Goal: Transaction & Acquisition: Purchase product/service

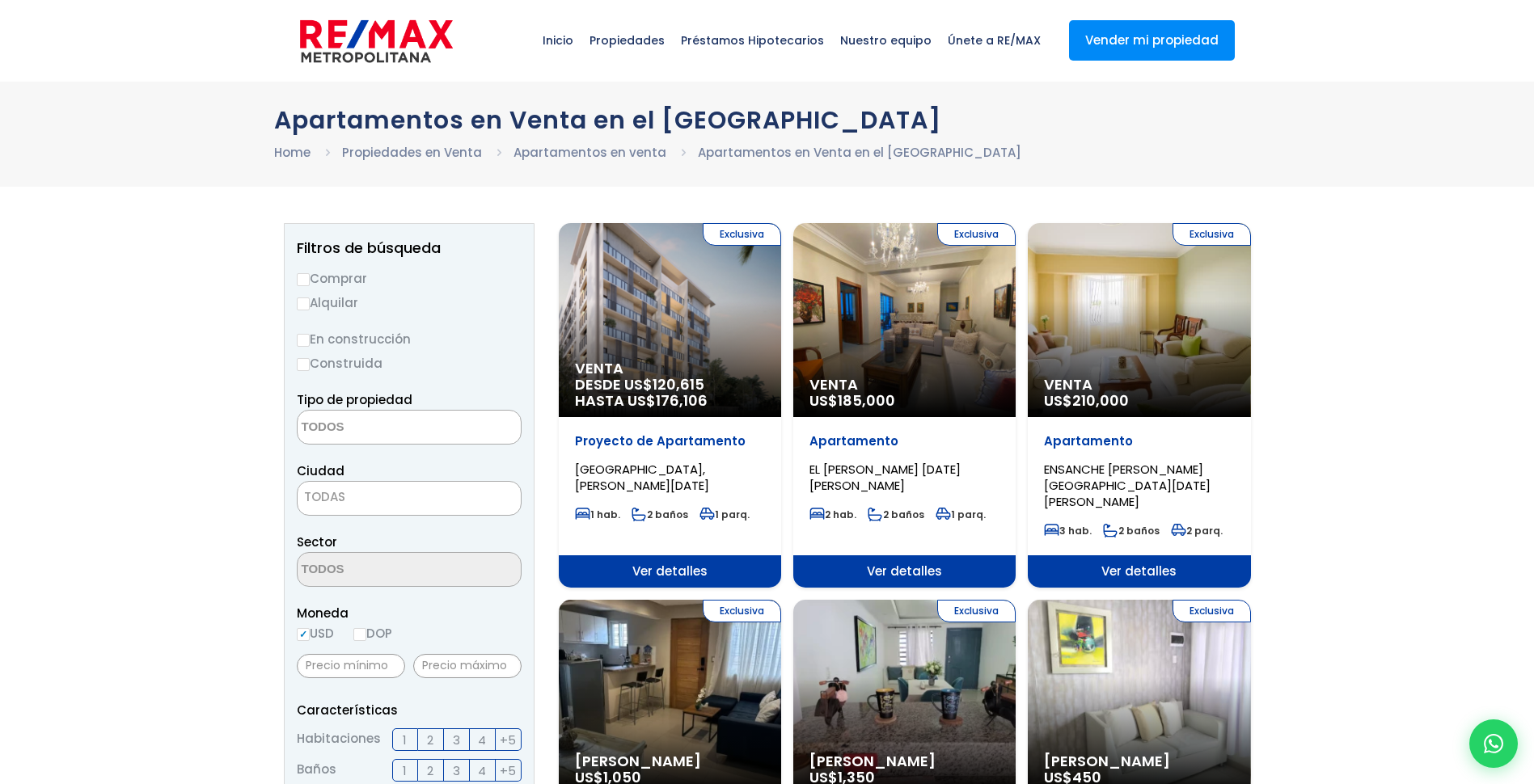
select select
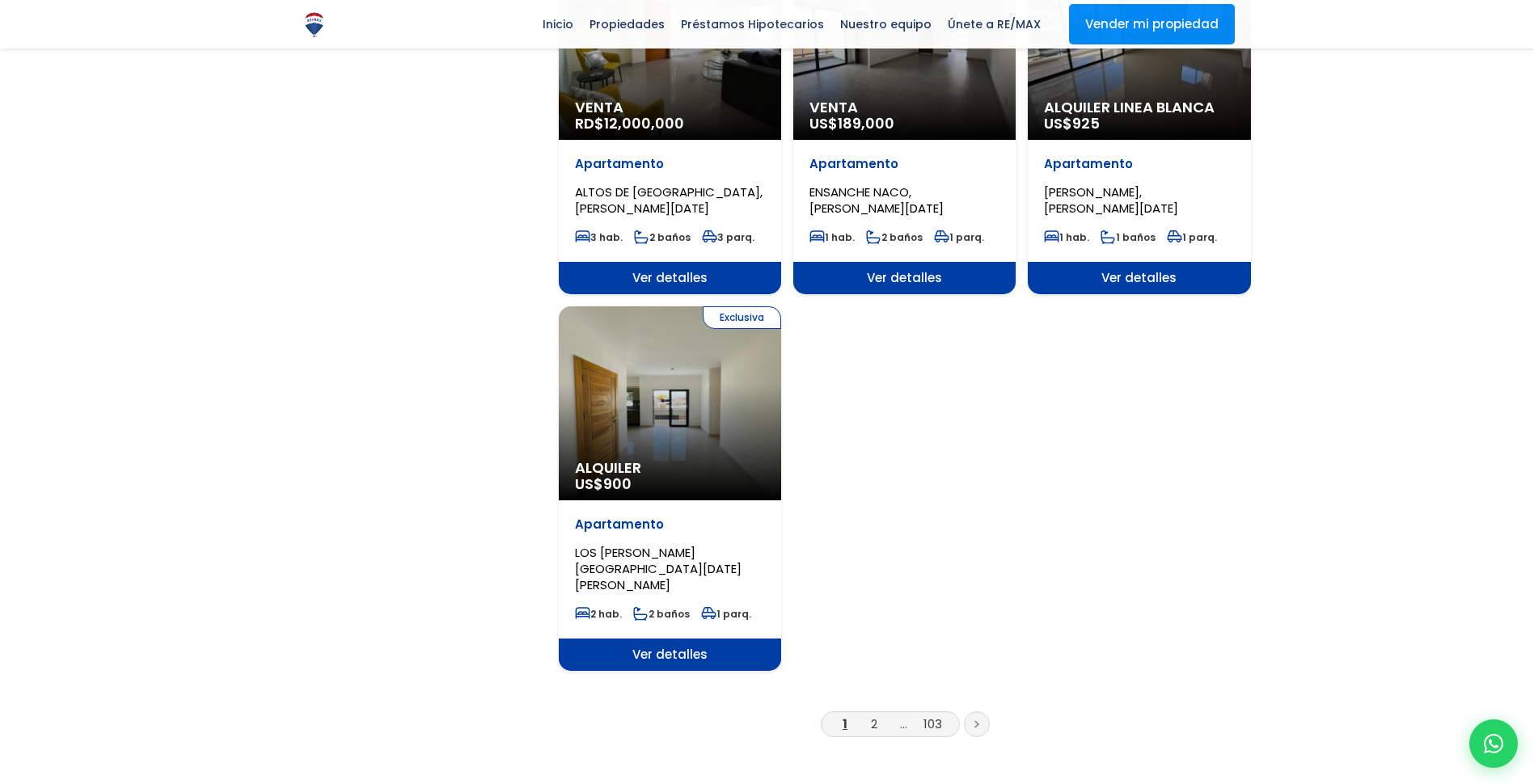
scroll to position [1858, 0]
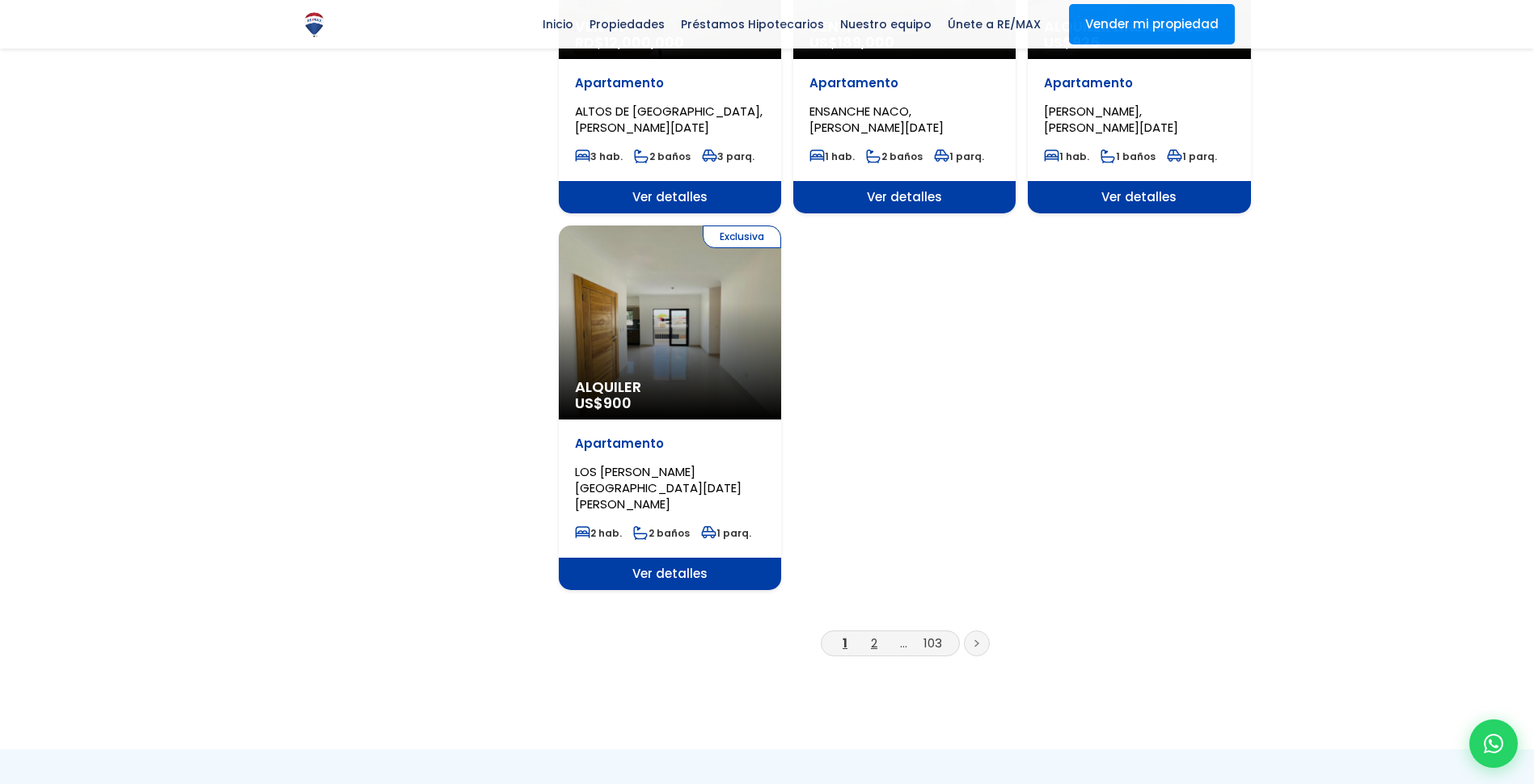
click at [873, 635] on link "2" at bounding box center [874, 643] width 7 height 17
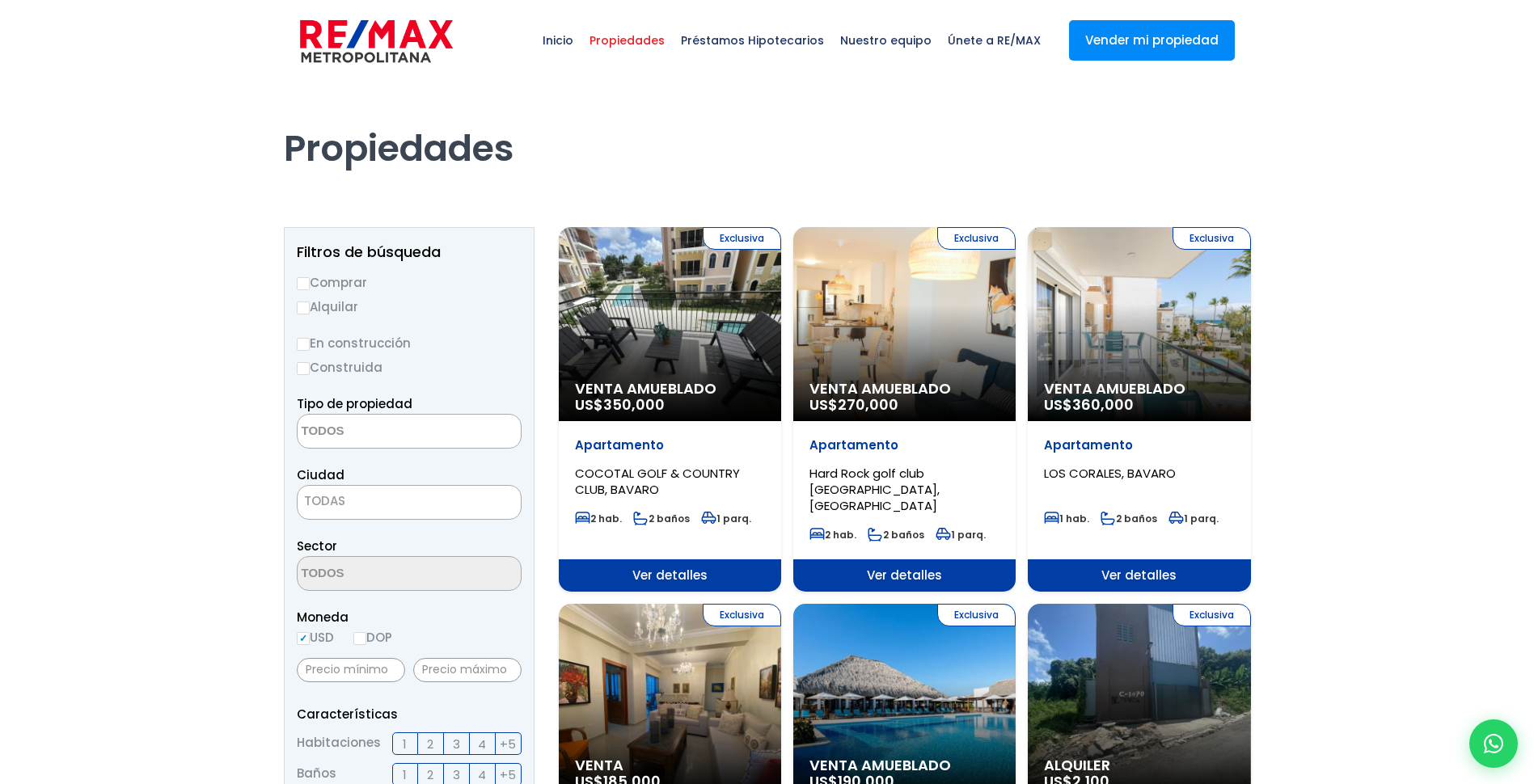
select select
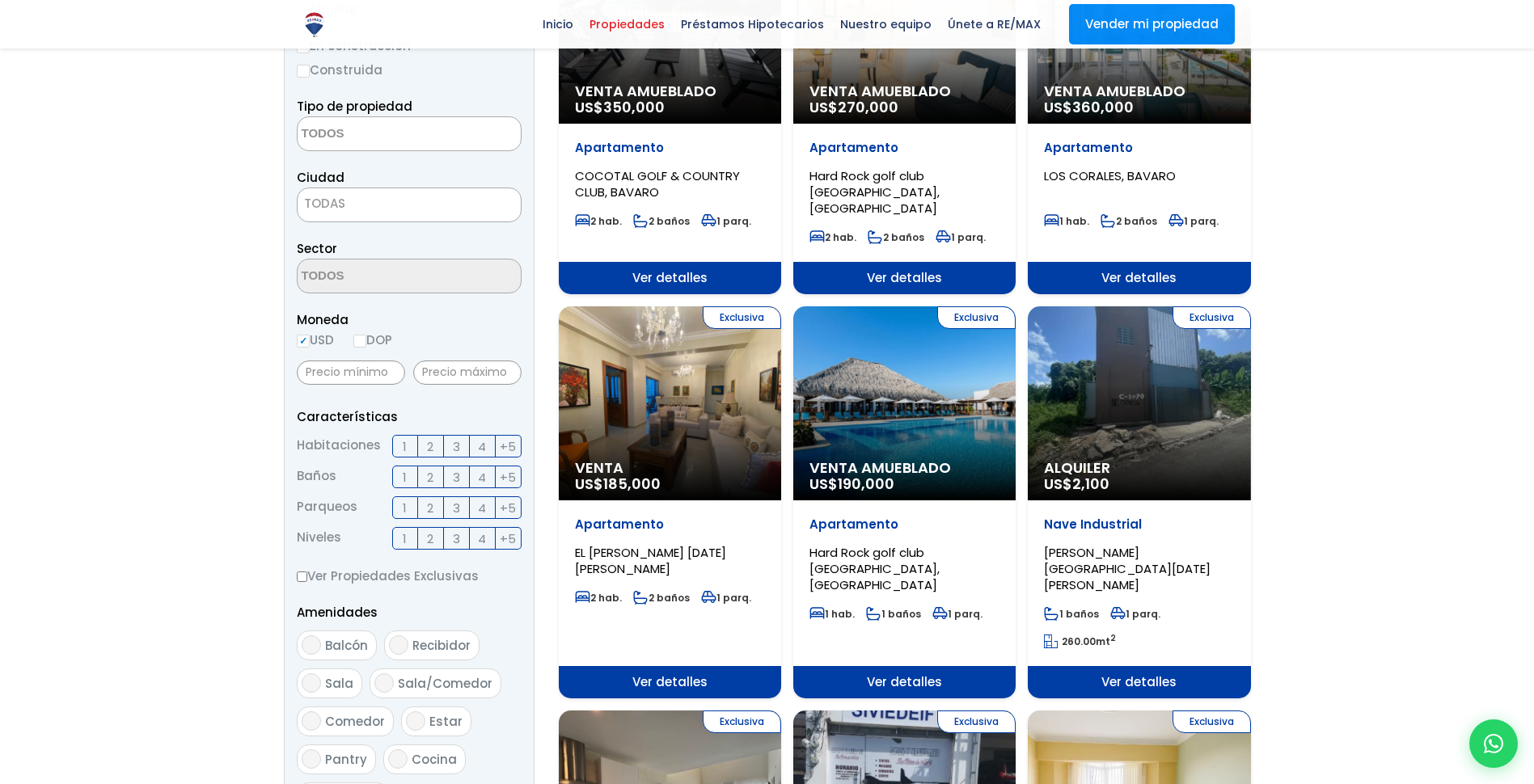
scroll to position [81, 0]
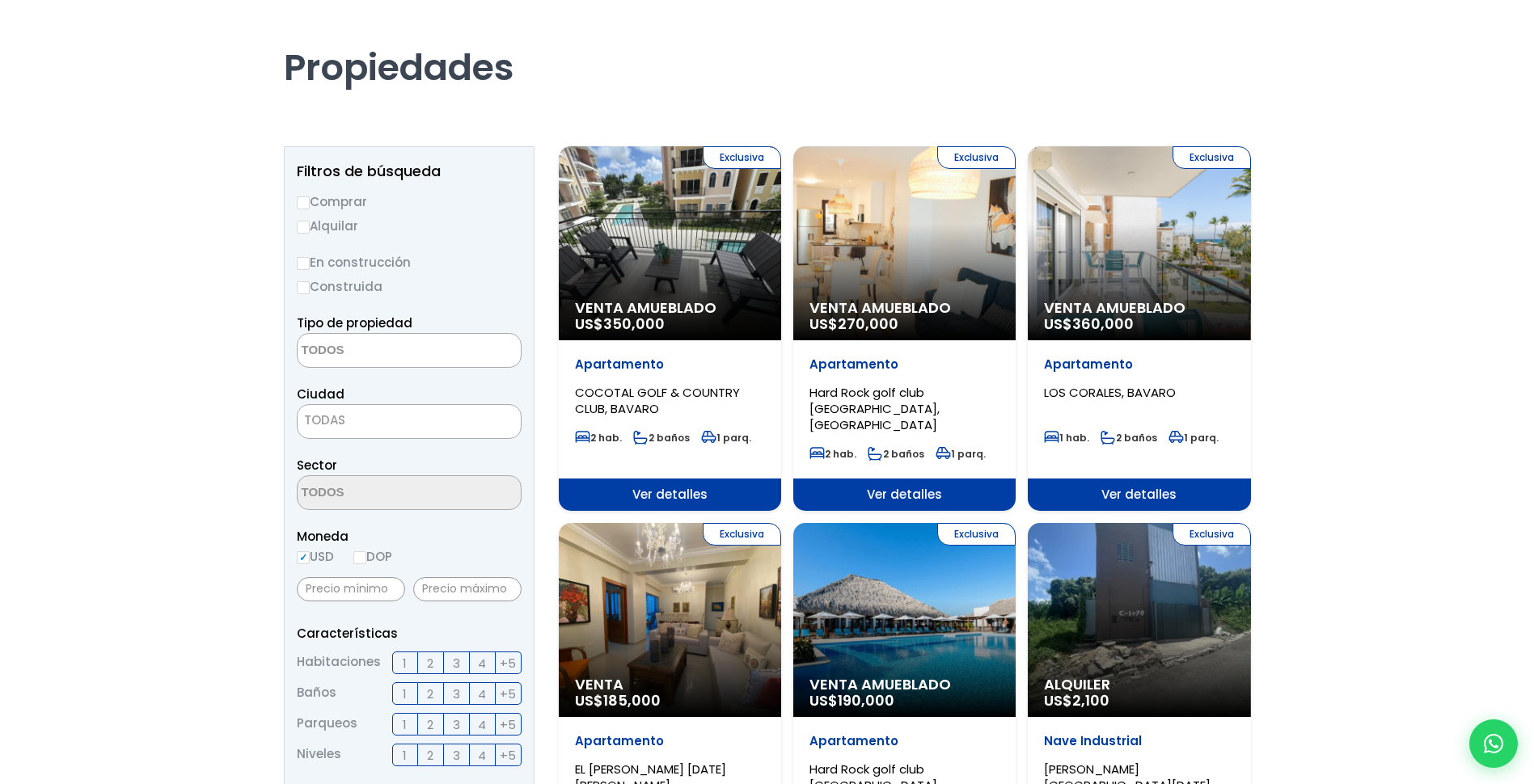
click at [308, 204] on input "Comprar" at bounding box center [303, 203] width 13 height 13
radio input "true"
click at [402, 354] on textarea "Search" at bounding box center [375, 351] width 157 height 35
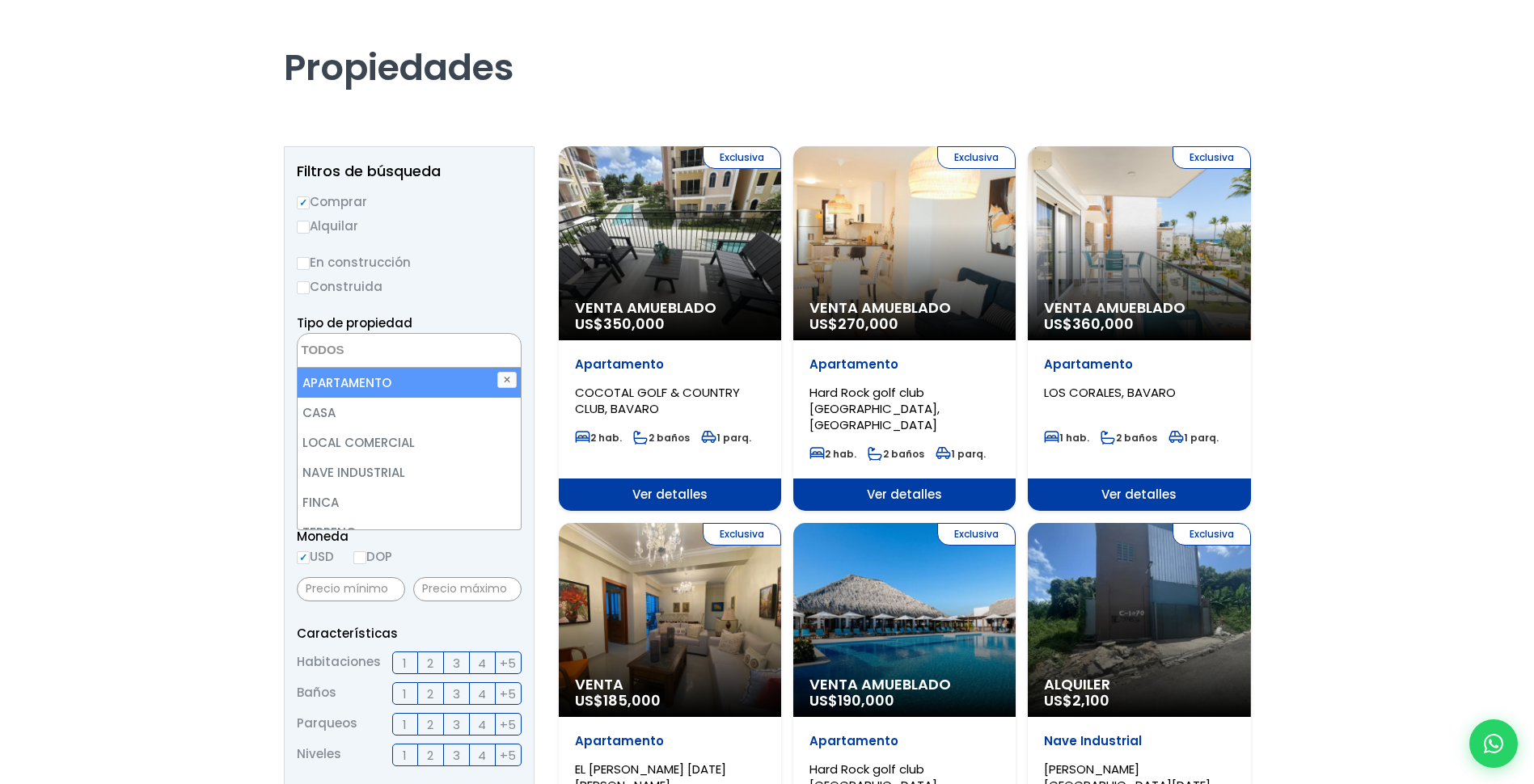
click at [343, 390] on li "APARTAMENTO" at bounding box center [408, 383] width 223 height 30
select select "apartment"
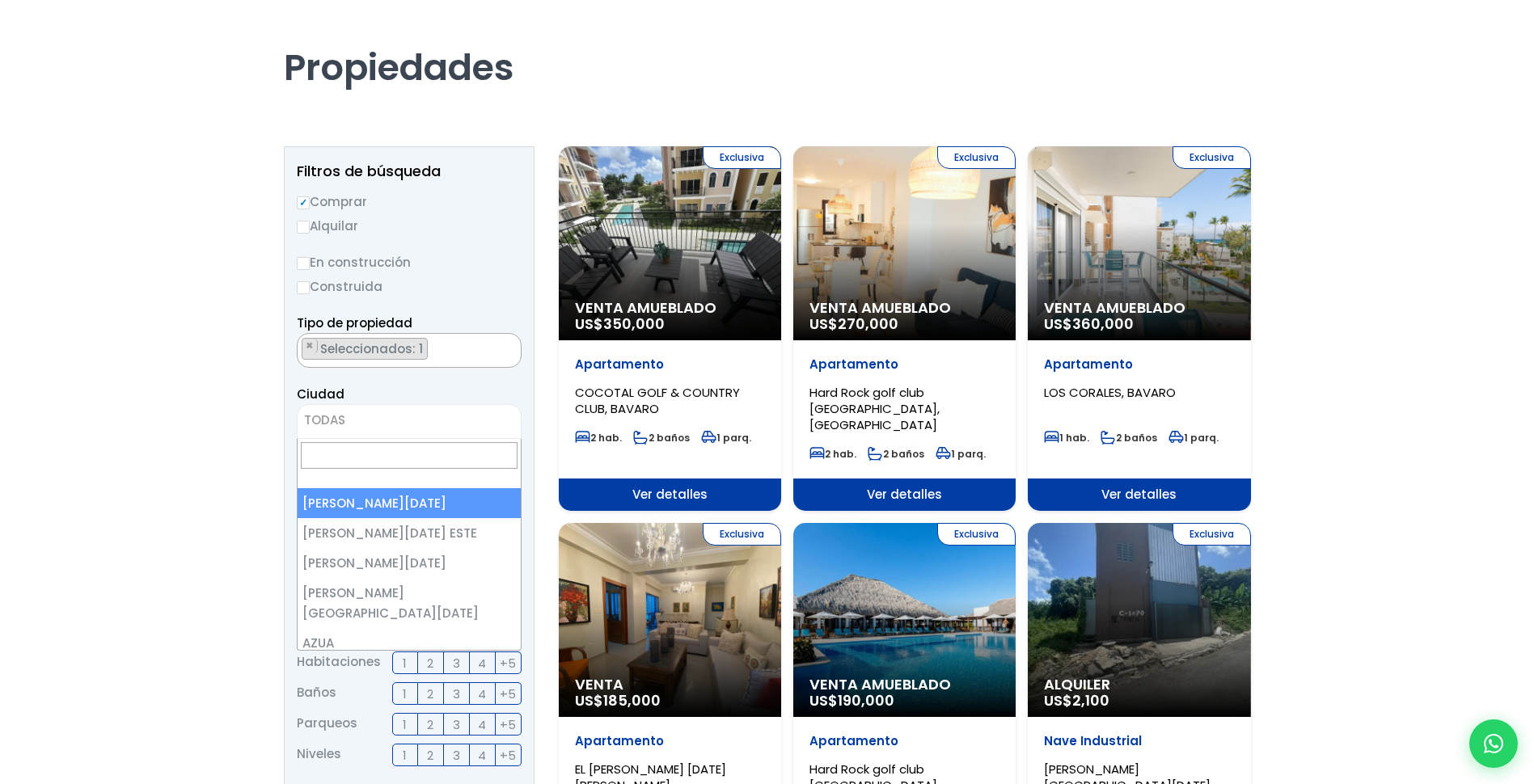
click at [382, 416] on span "TODAS" at bounding box center [408, 420] width 223 height 23
select select "1"
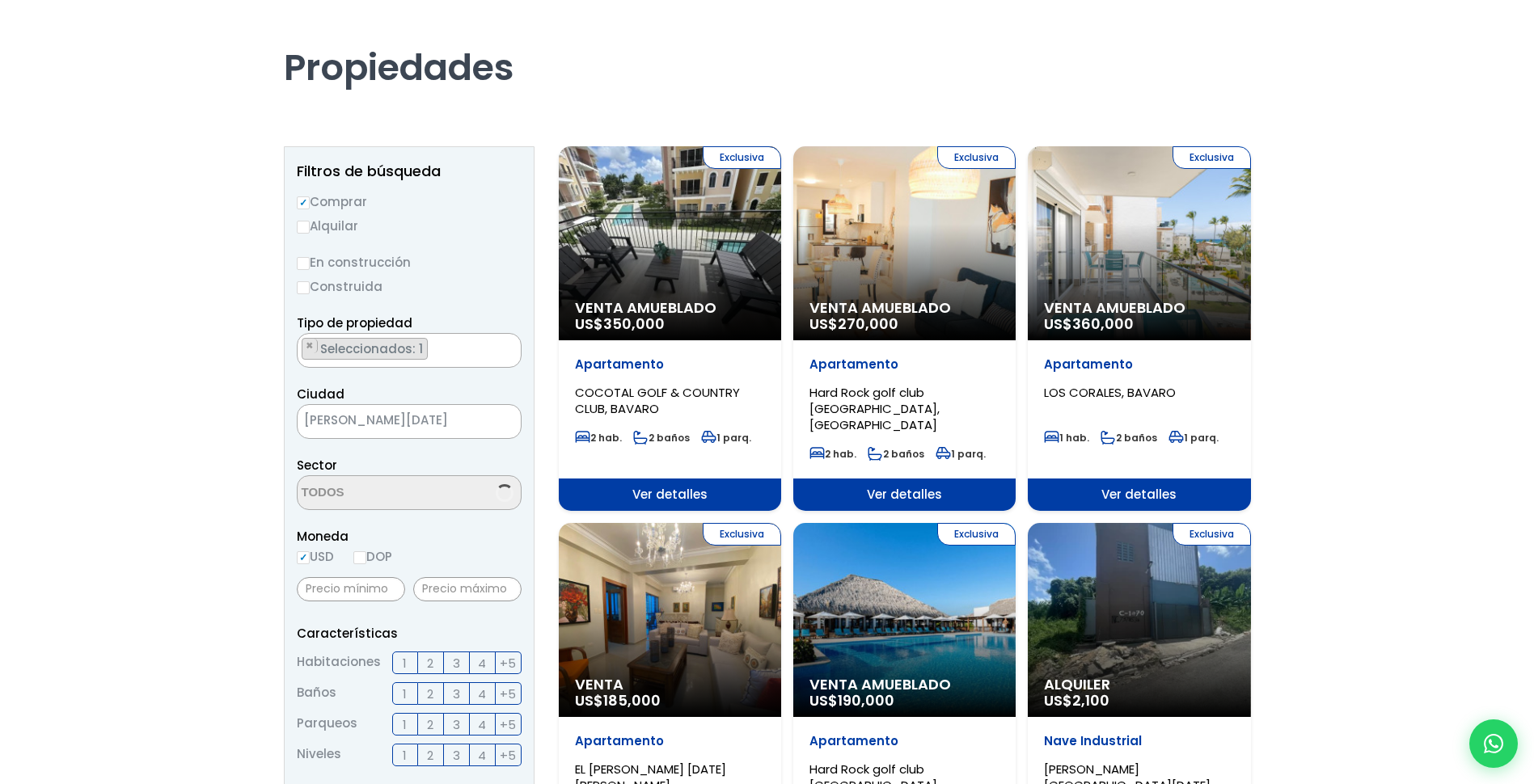
click at [469, 488] on span at bounding box center [408, 492] width 225 height 35
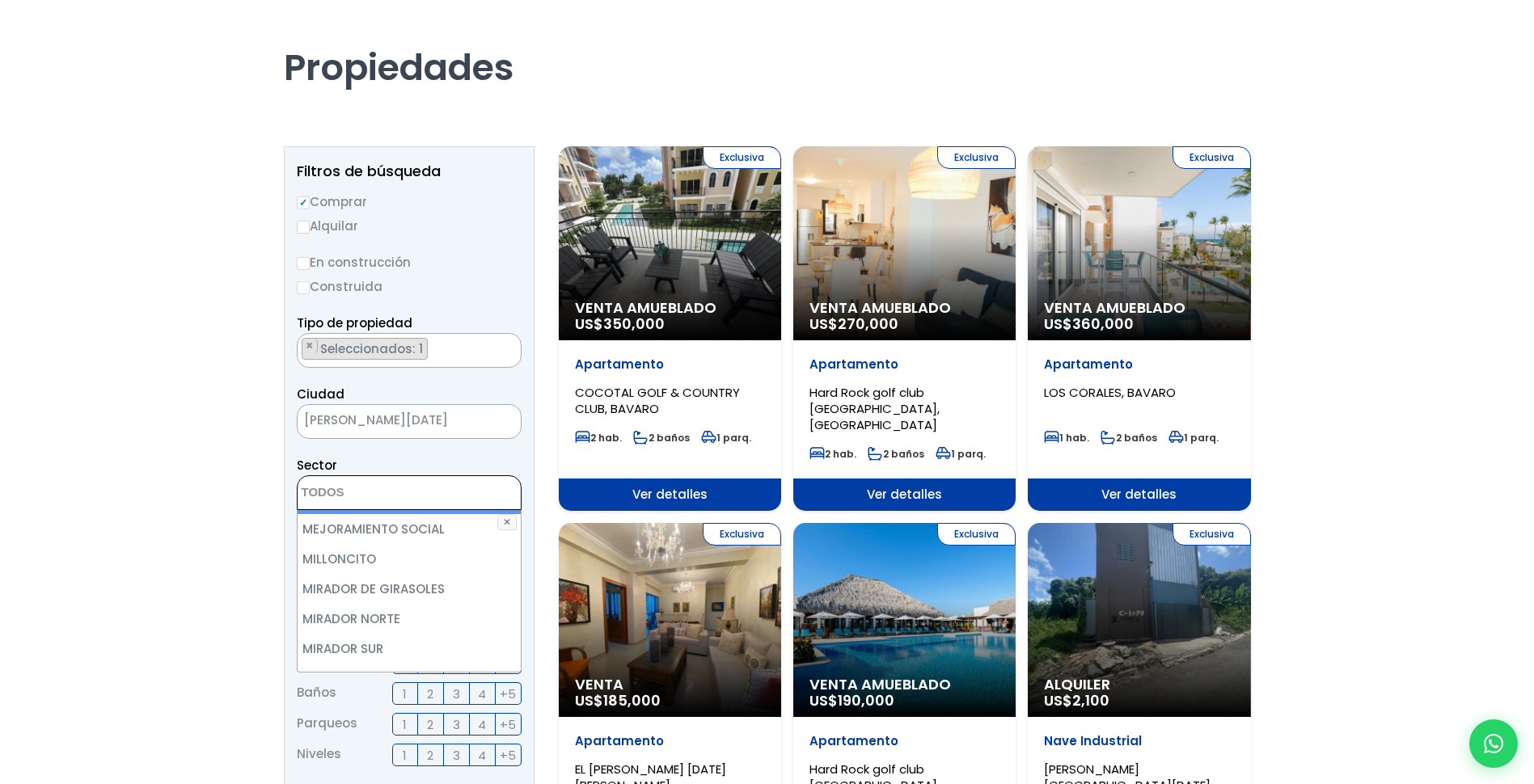
scroll to position [5495, 0]
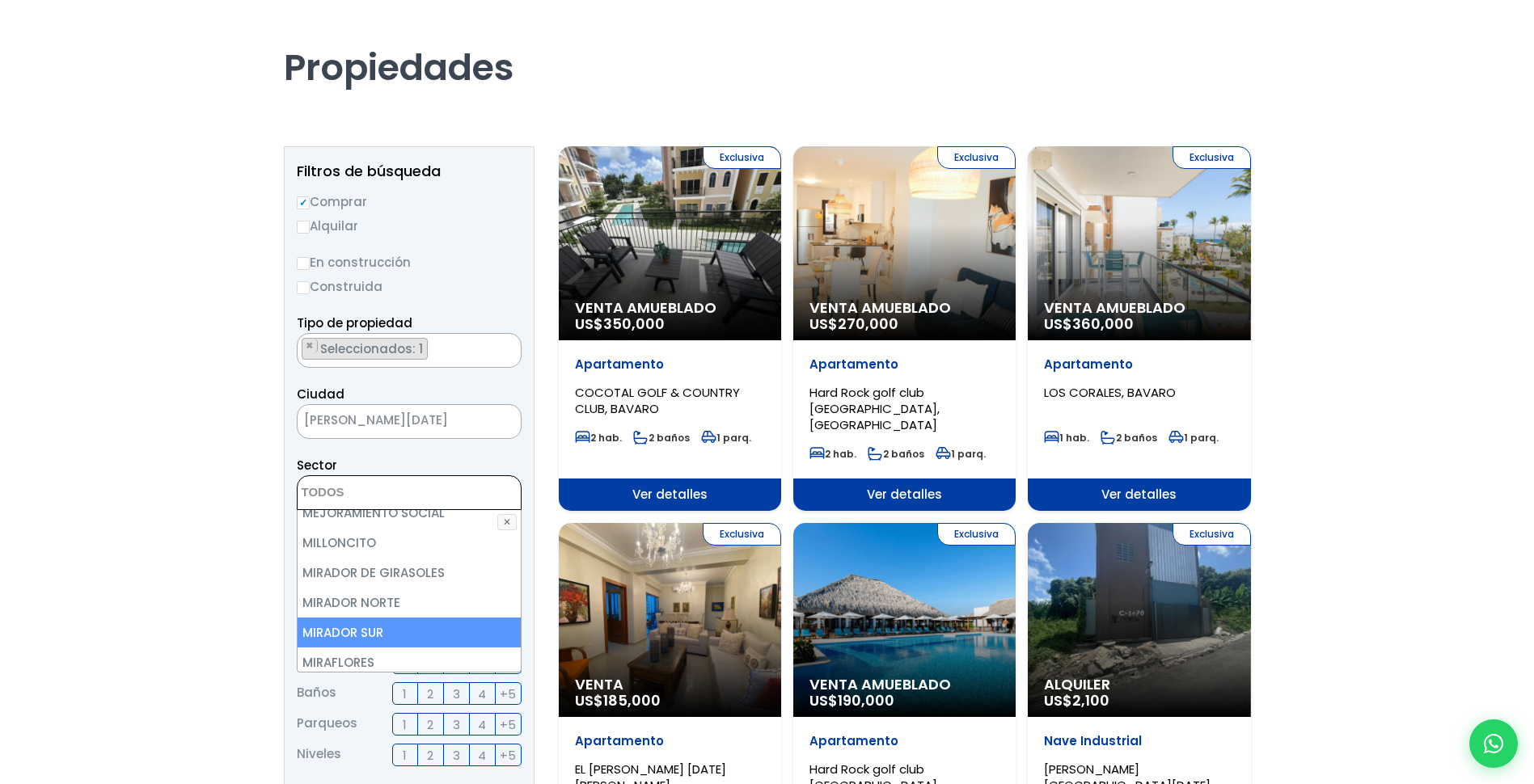
click at [372, 618] on li "MIRADOR SUR" at bounding box center [408, 633] width 223 height 30
select select "115"
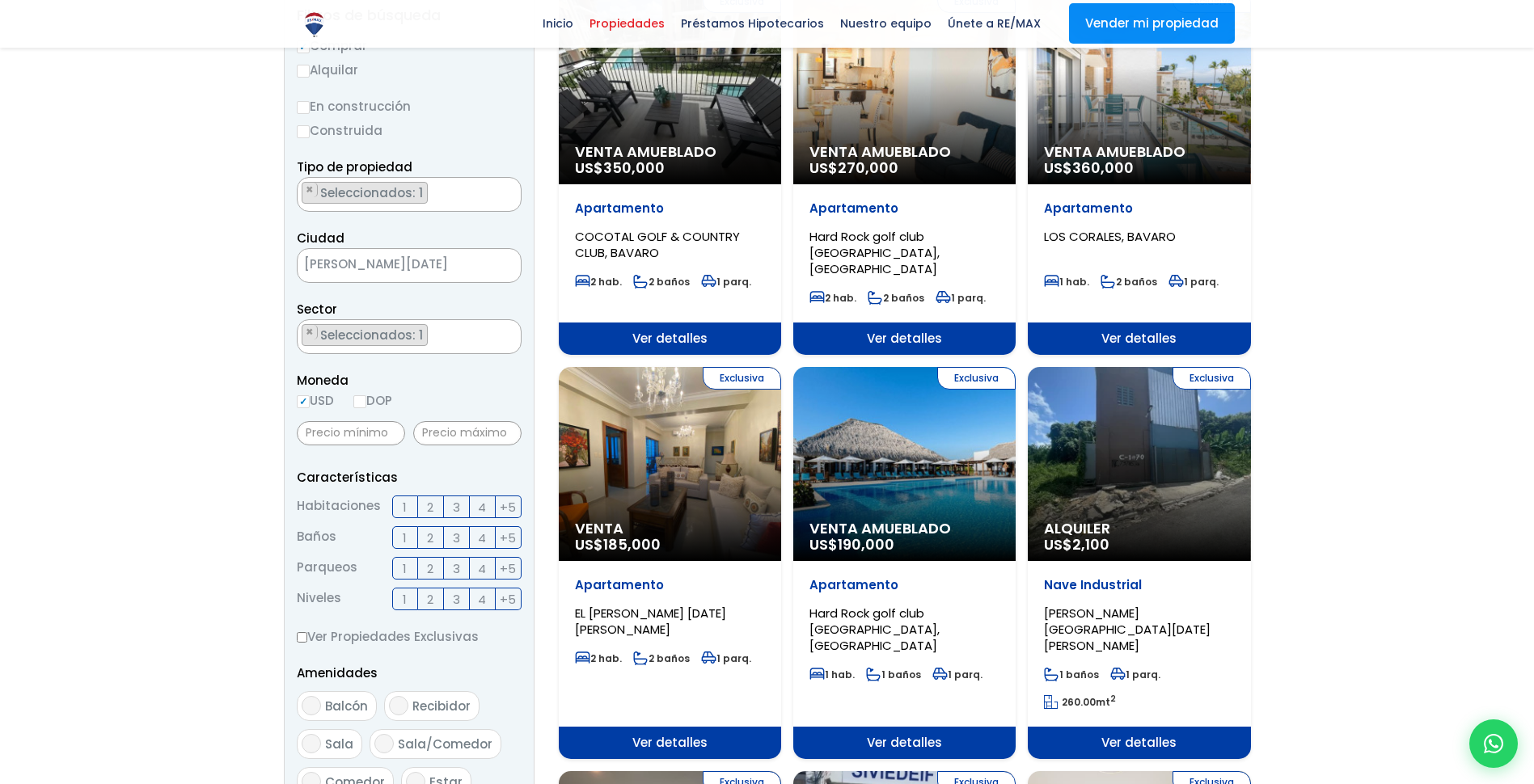
scroll to position [243, 0]
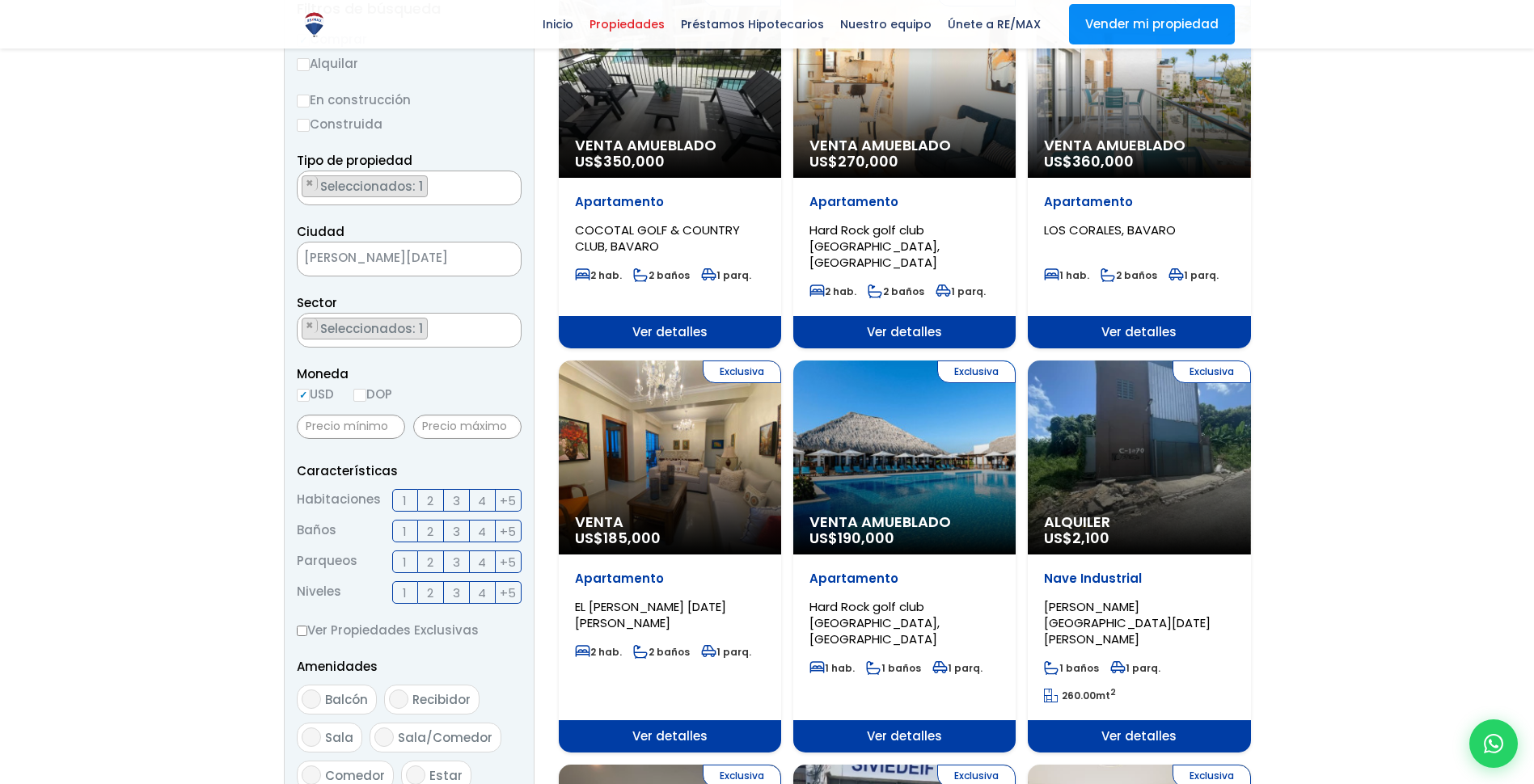
click at [428, 500] on span "2" at bounding box center [430, 500] width 7 height 20
click at [0, 0] on input "2" at bounding box center [0, 0] width 0 height 0
click at [428, 526] on span "2" at bounding box center [430, 530] width 7 height 20
click at [0, 0] on input "2" at bounding box center [0, 0] width 0 height 0
click at [410, 558] on label "1" at bounding box center [405, 561] width 26 height 23
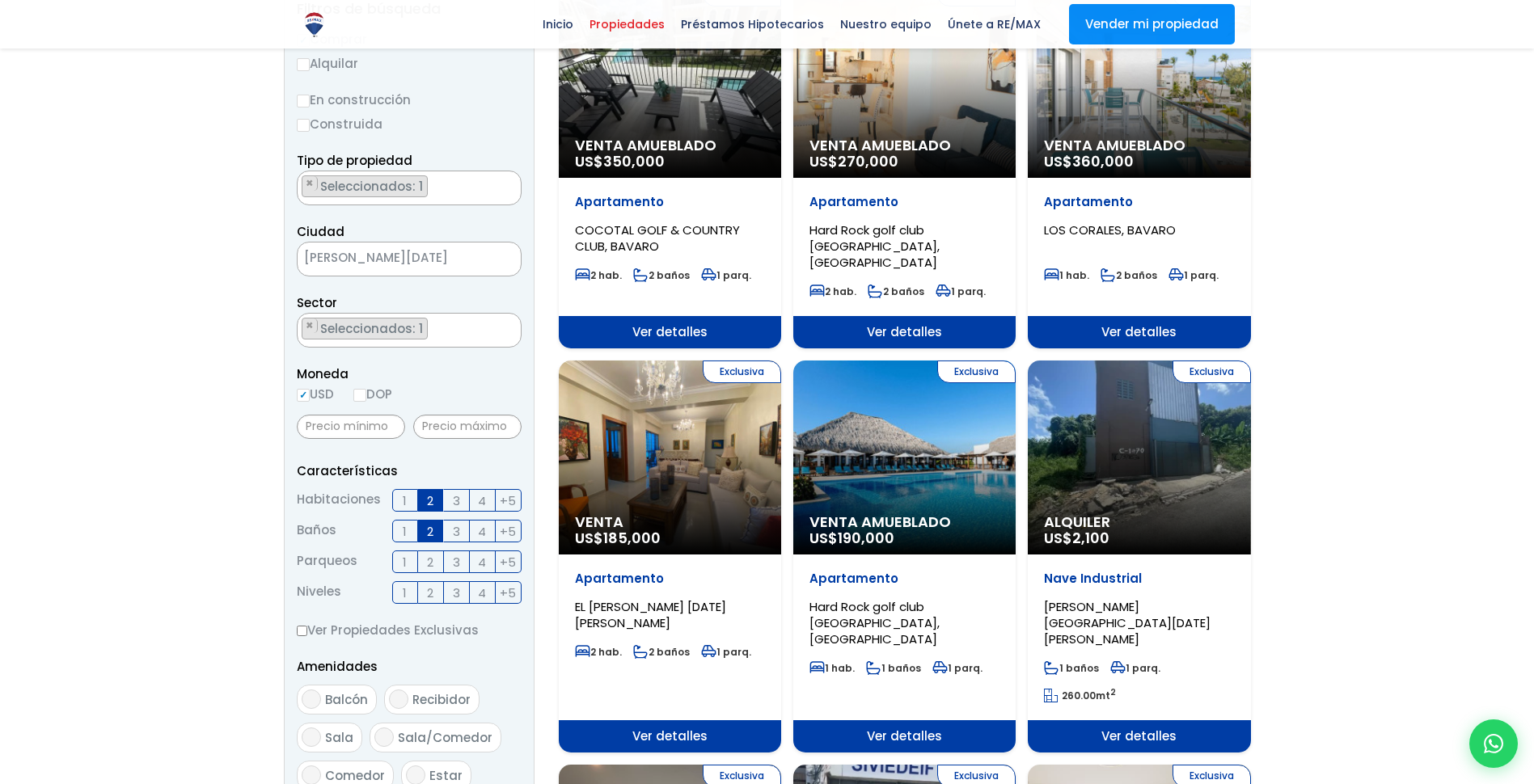
click at [0, 0] on input "1" at bounding box center [0, 0] width 0 height 0
click at [405, 592] on span "1" at bounding box center [404, 592] width 4 height 20
click at [0, 0] on input "1" at bounding box center [0, 0] width 0 height 0
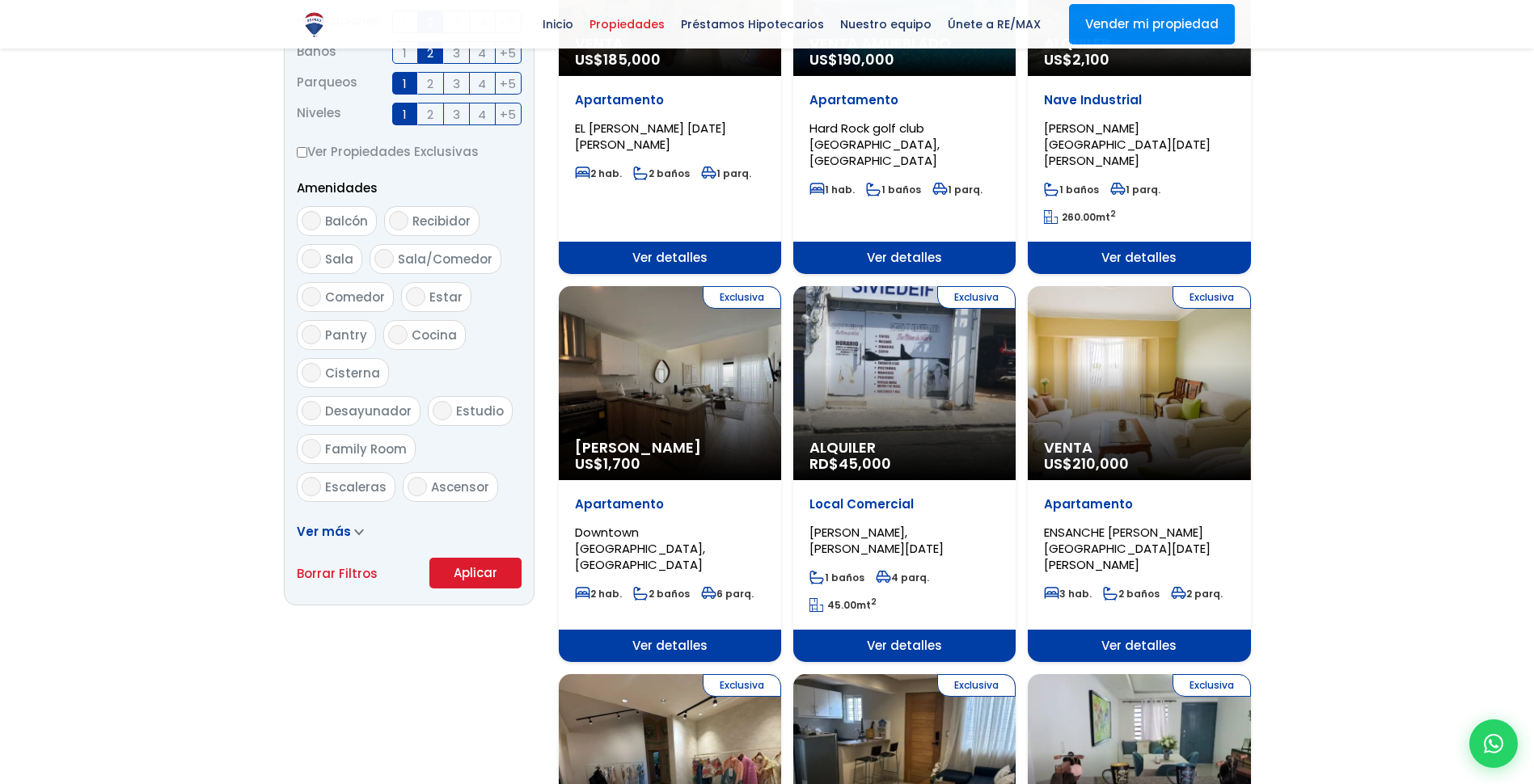
scroll to position [728, 0]
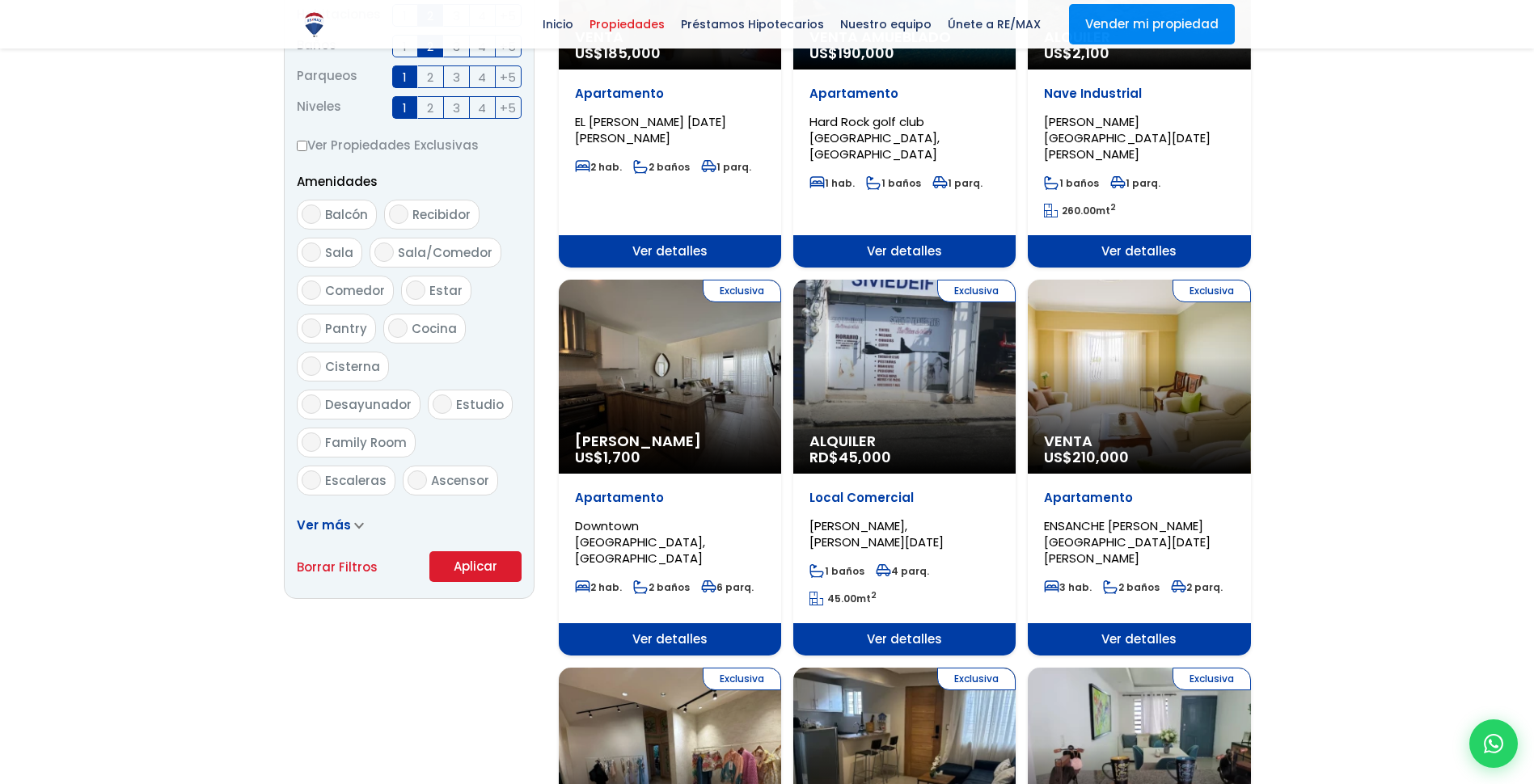
click at [481, 559] on button "Aplicar" at bounding box center [475, 566] width 92 height 31
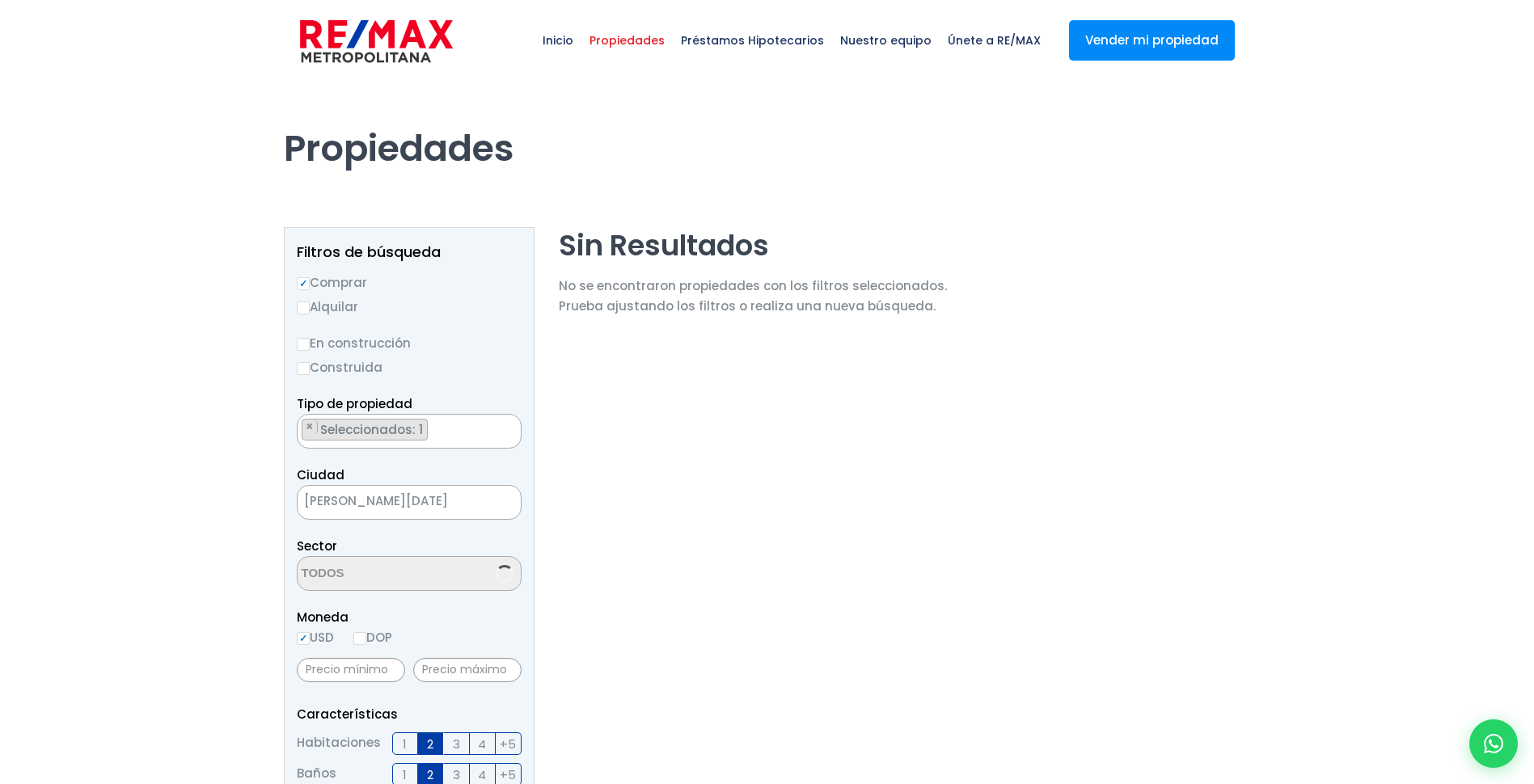
select select "115"
